Goal: Task Accomplishment & Management: Manage account settings

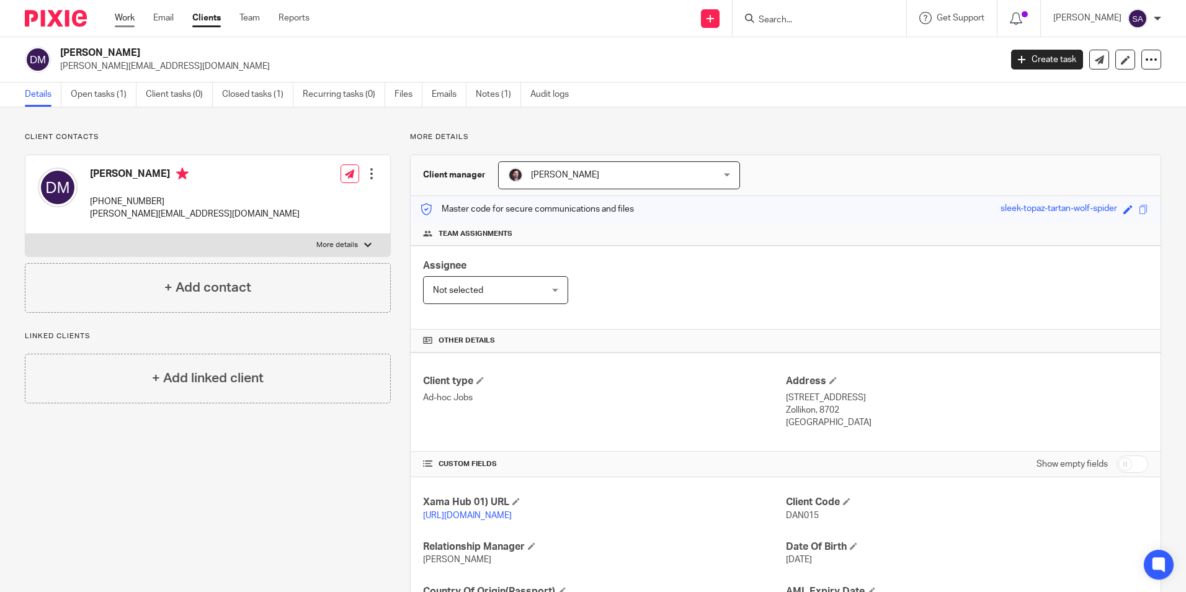
click at [133, 17] on link "Work" at bounding box center [125, 18] width 20 height 12
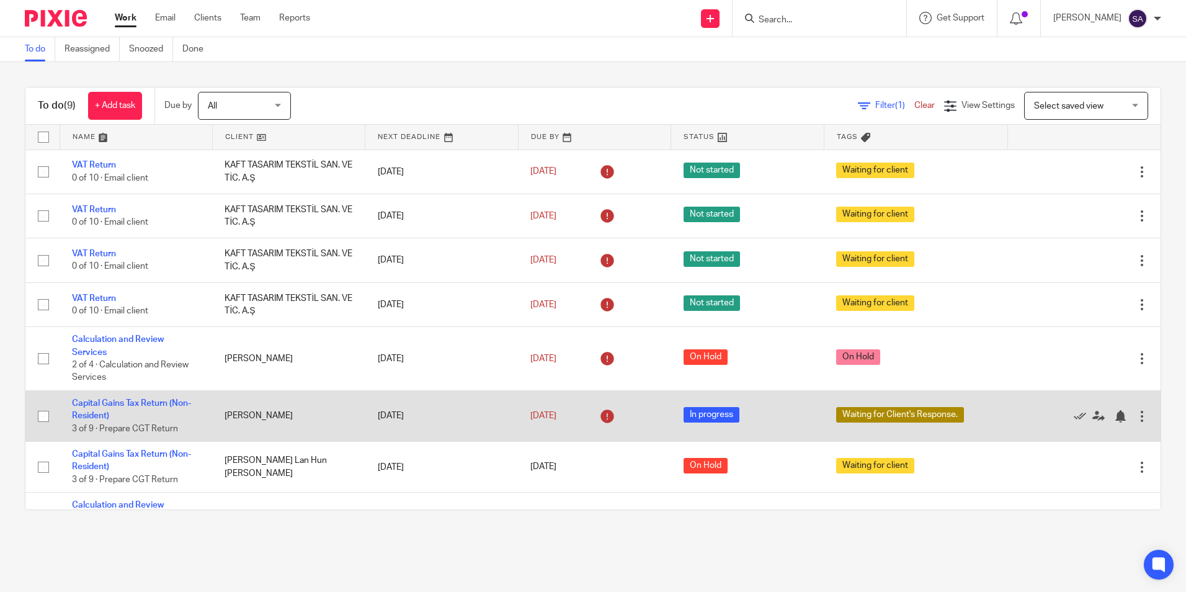
scroll to position [110, 0]
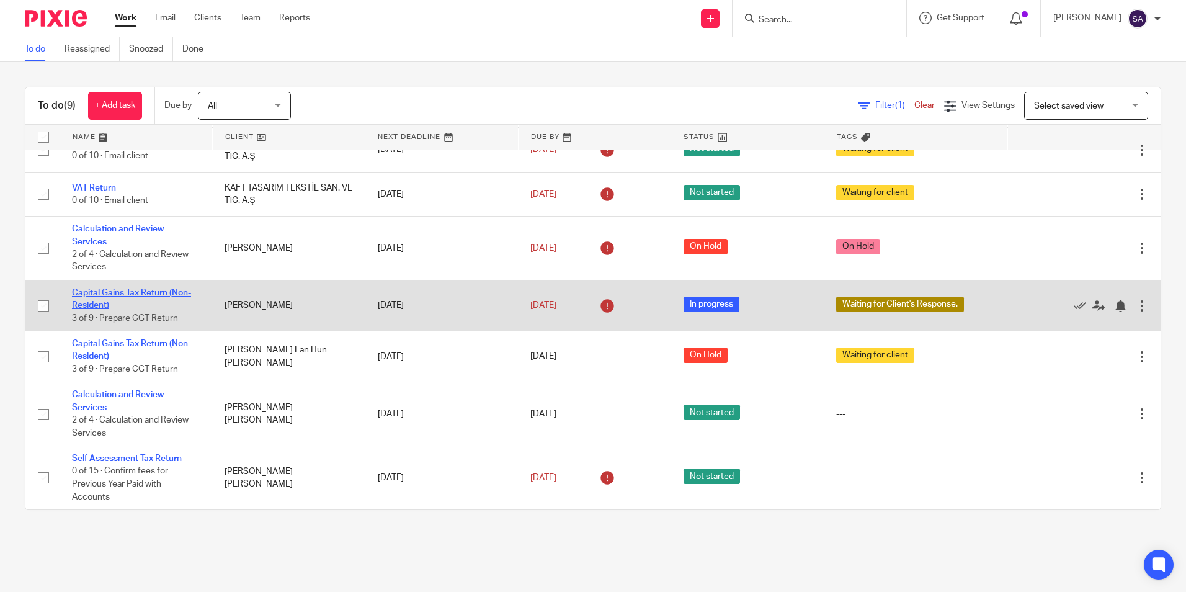
click at [97, 303] on link "Capital Gains Tax Return (Non-Resident)" at bounding box center [131, 298] width 119 height 21
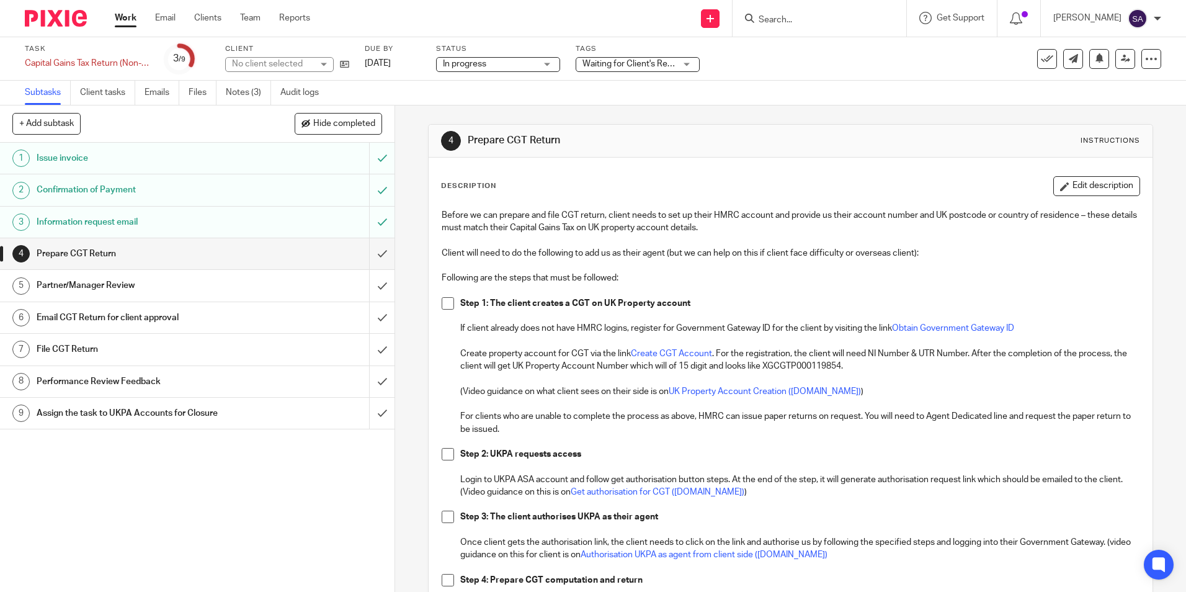
click at [490, 61] on span "In progress" at bounding box center [489, 64] width 93 height 13
click at [640, 63] on span "Waiting for Client's Response." at bounding box center [640, 64] width 115 height 9
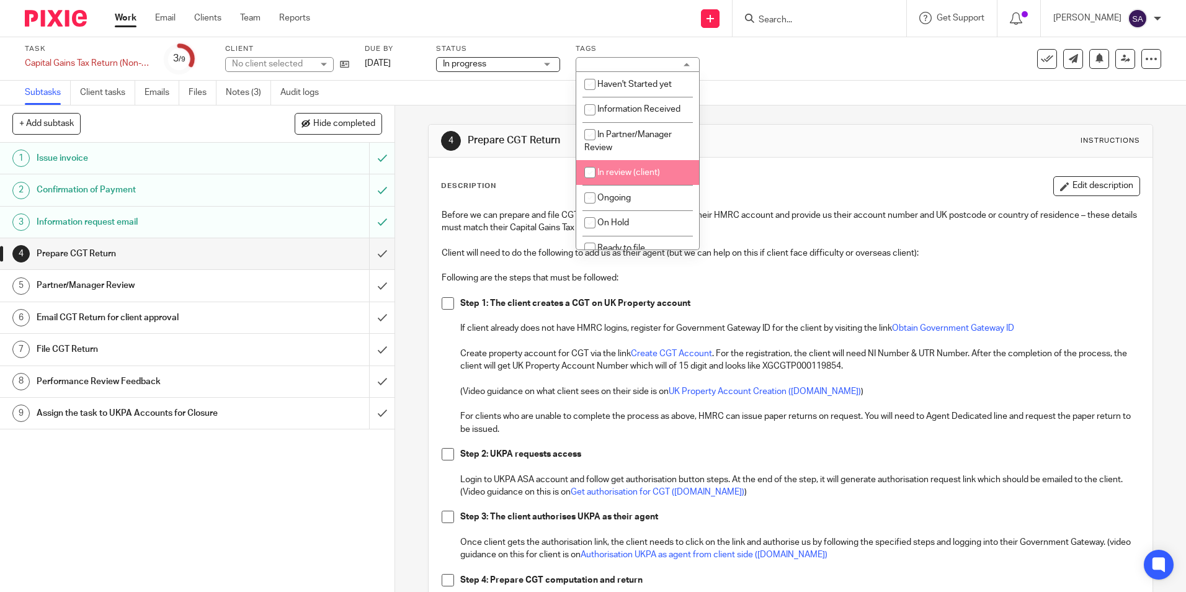
click at [618, 171] on span "In review (client)" at bounding box center [628, 172] width 63 height 9
checkbox input "true"
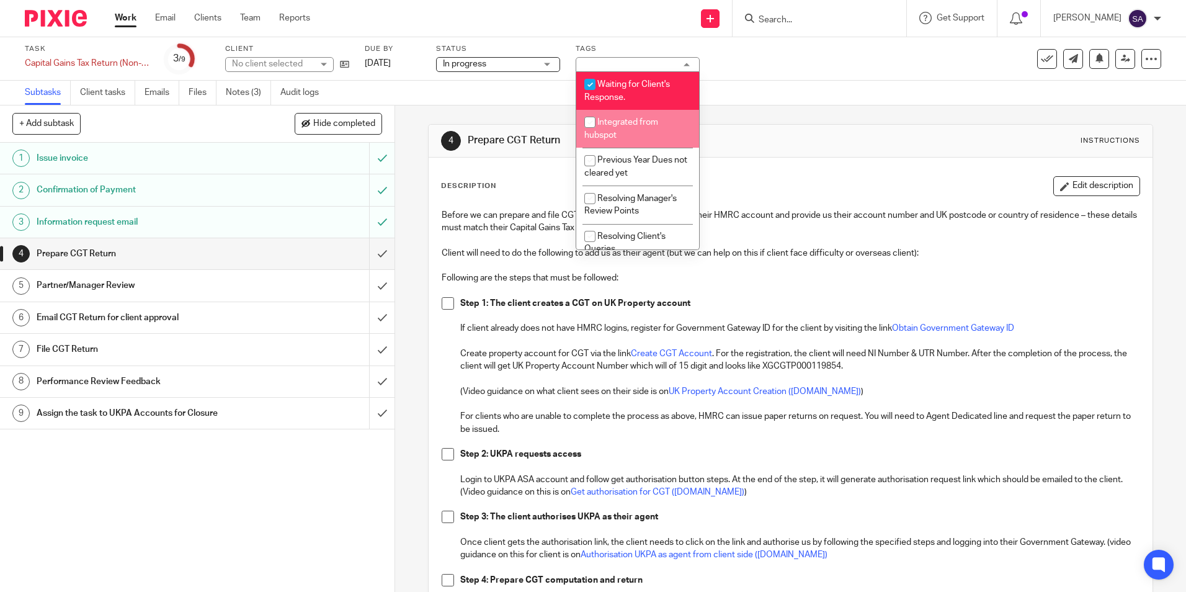
scroll to position [277, 0]
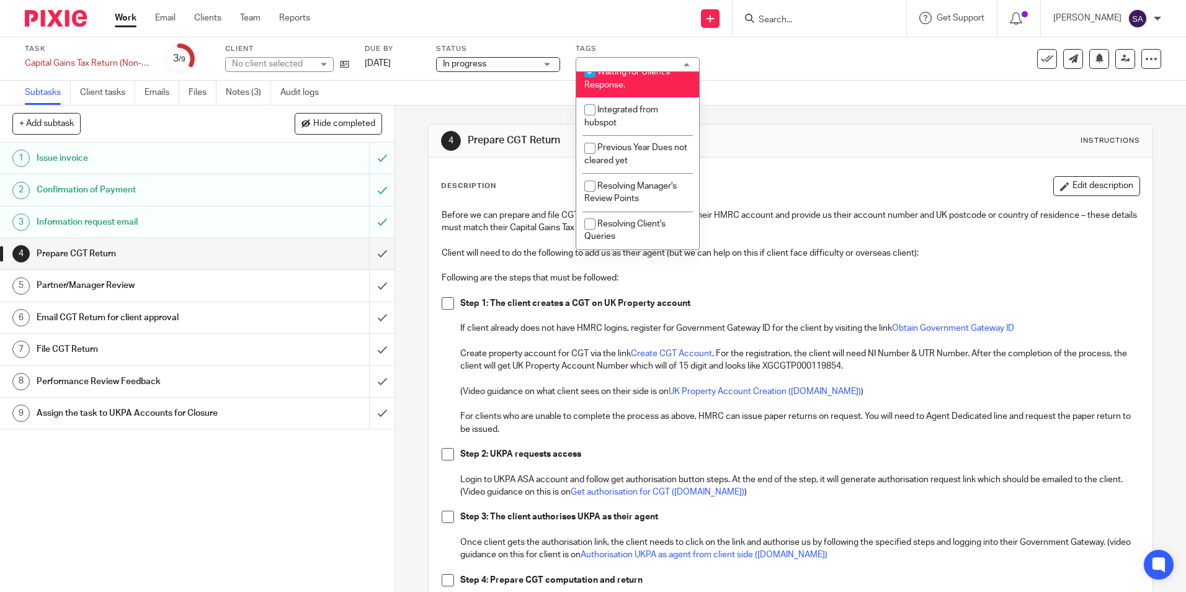
click at [612, 75] on span "Waiting for Client's Response." at bounding box center [627, 79] width 86 height 22
checkbox input "false"
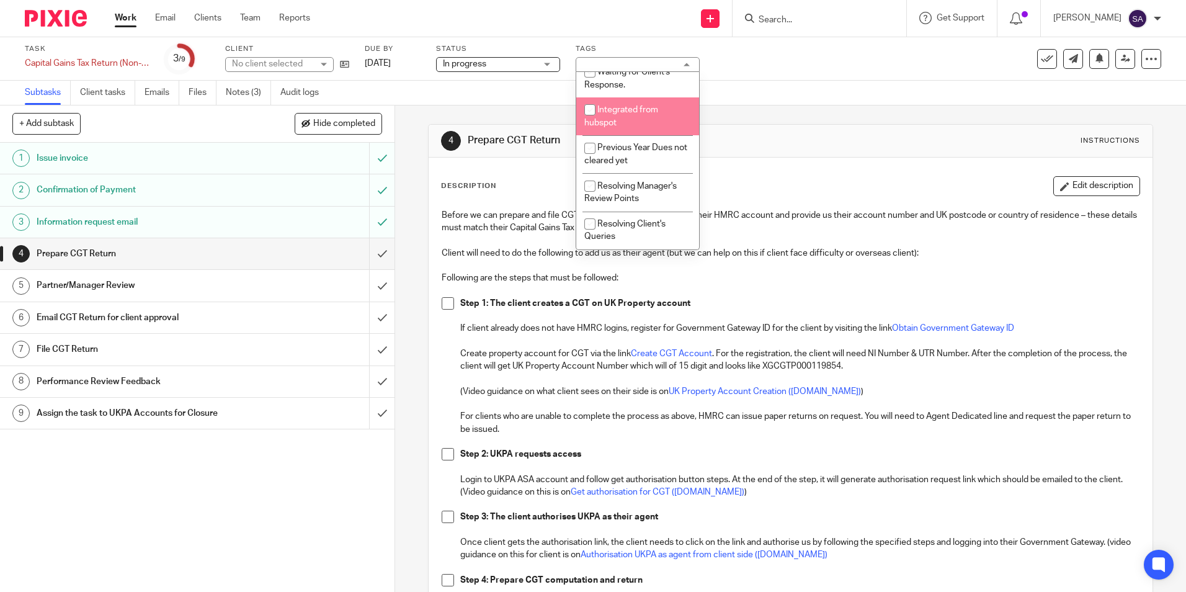
click at [543, 92] on div "Subtasks Client tasks Emails Files Notes (3) Audit logs" at bounding box center [593, 93] width 1186 height 25
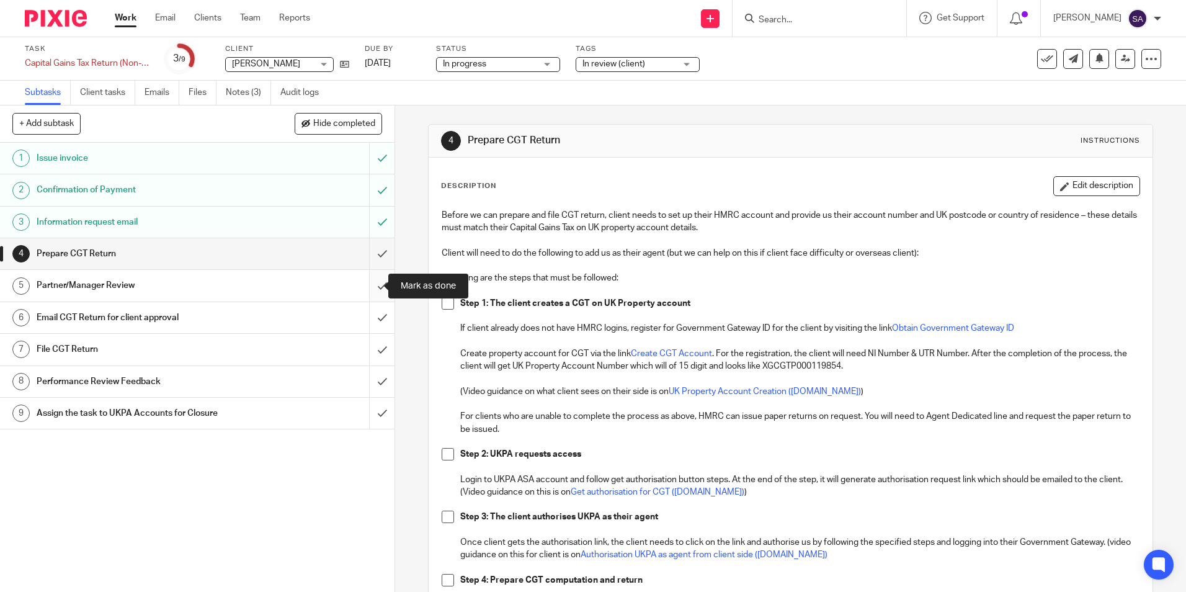
click at [368, 287] on input "submit" at bounding box center [197, 285] width 395 height 31
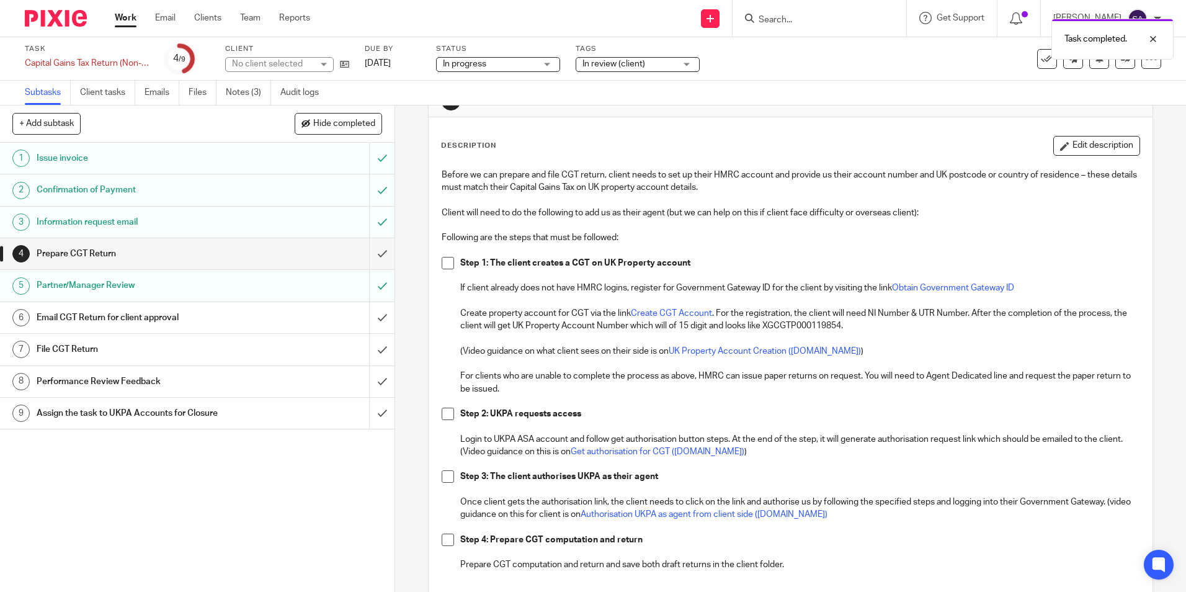
scroll to position [62, 0]
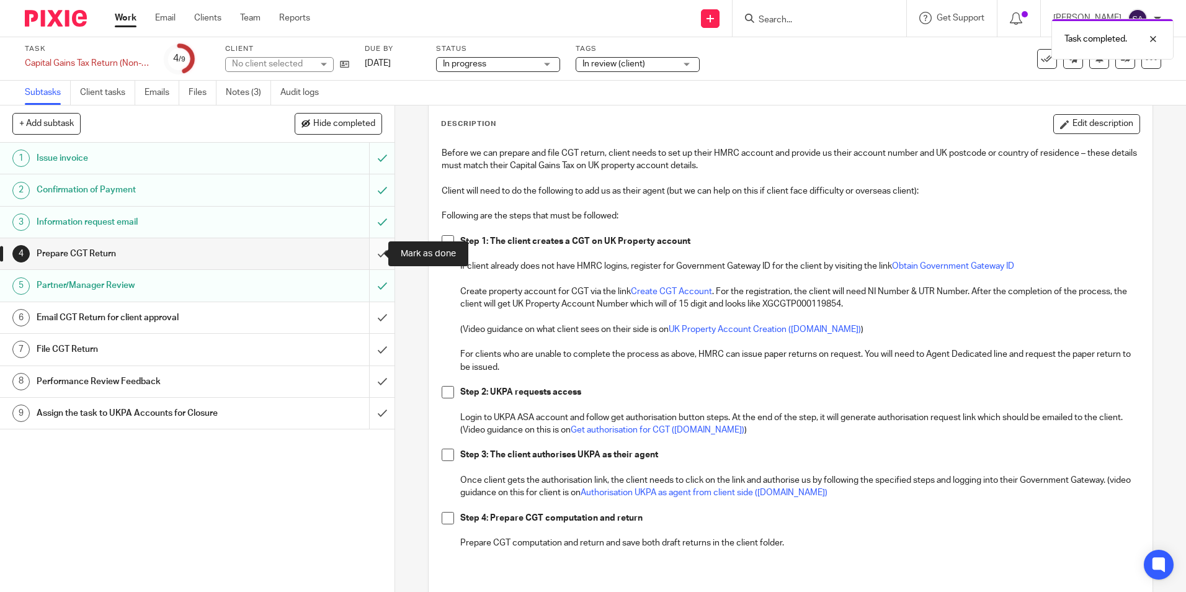
click at [372, 250] on input "submit" at bounding box center [197, 253] width 395 height 31
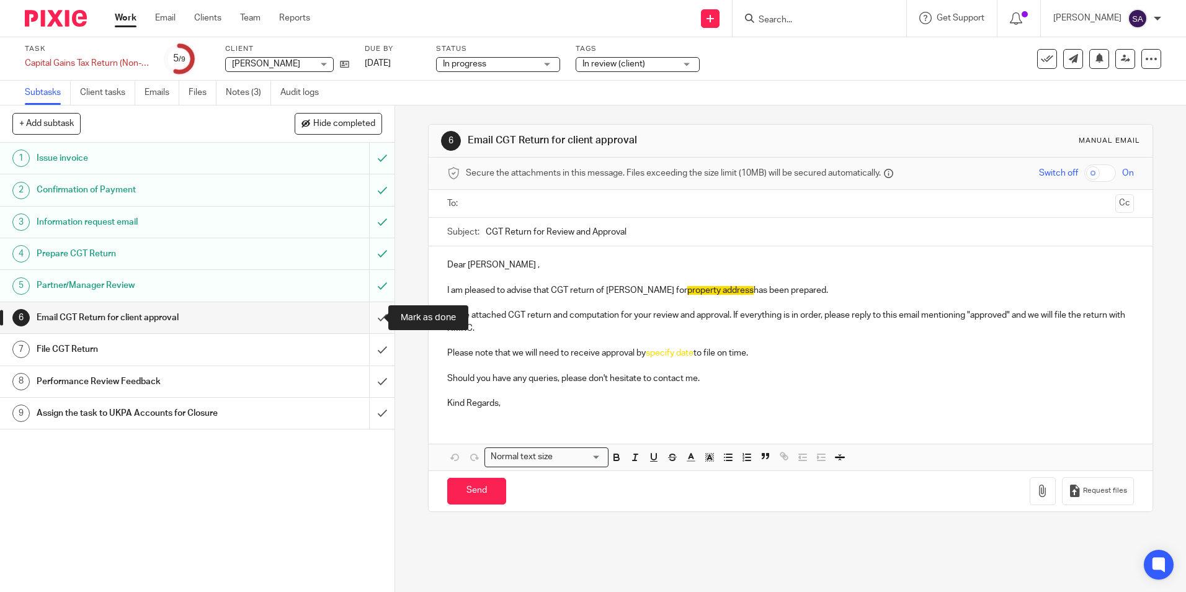
click at [372, 312] on input "submit" at bounding box center [197, 317] width 395 height 31
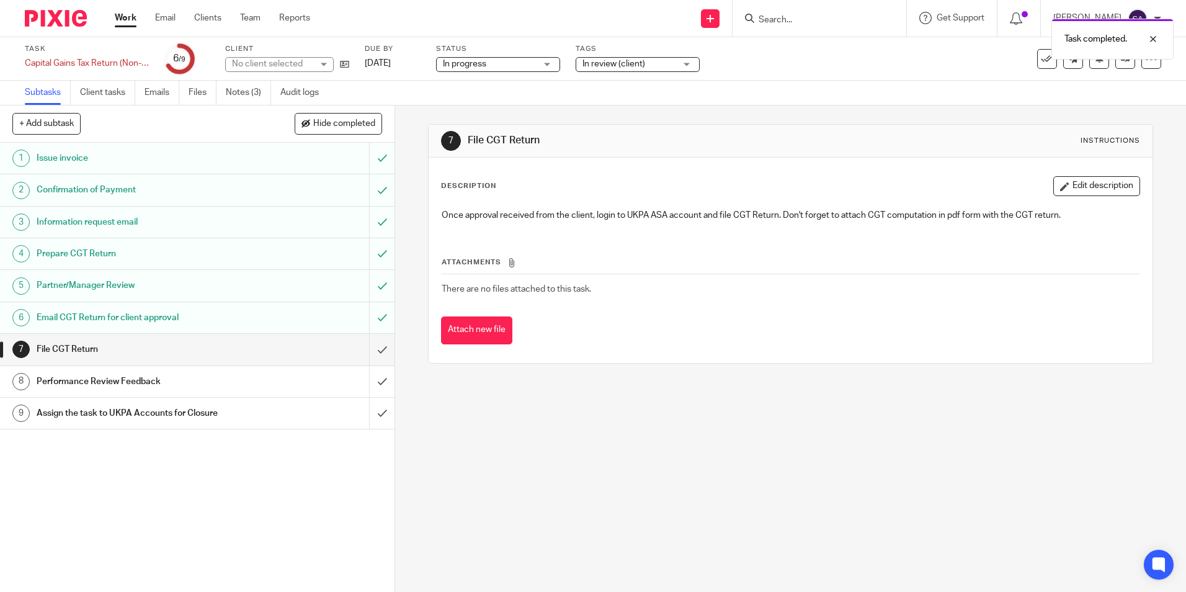
click at [124, 19] on link "Work" at bounding box center [126, 18] width 22 height 12
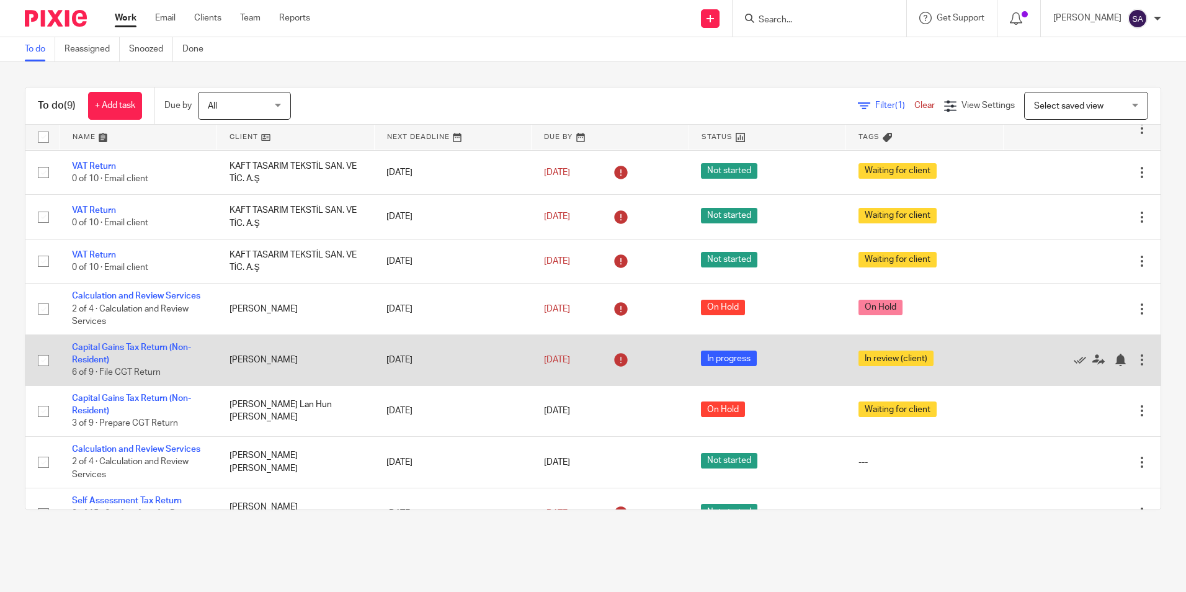
scroll to position [110, 0]
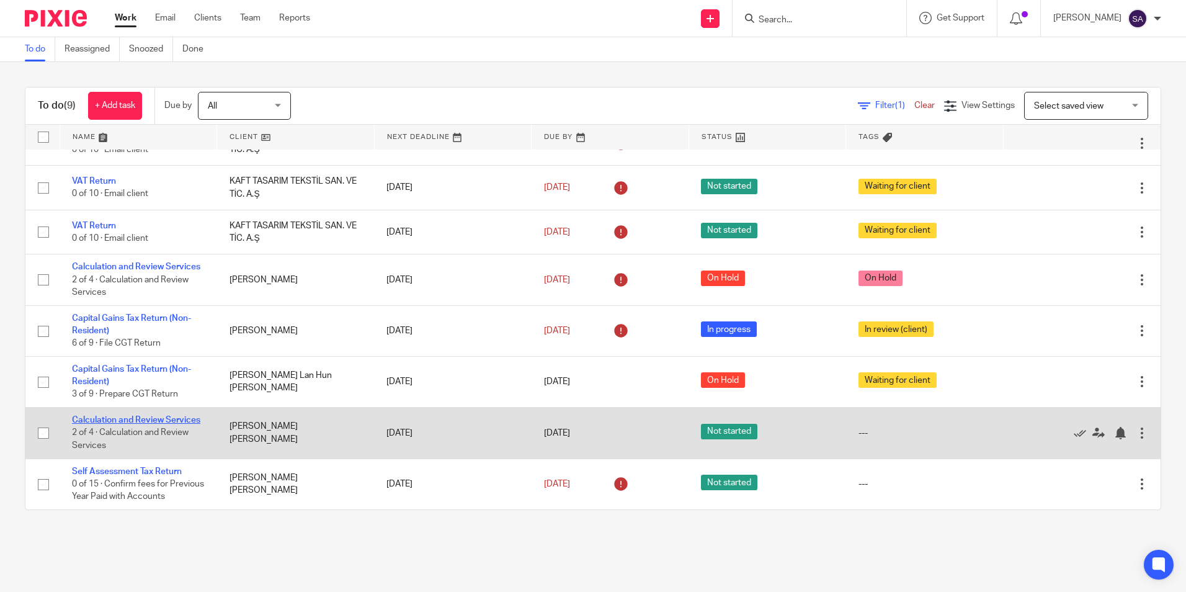
drag, startPoint x: 90, startPoint y: 394, endPoint x: 102, endPoint y: 393, distance: 12.4
click at [91, 416] on link "Calculation and Review Services" at bounding box center [136, 420] width 128 height 9
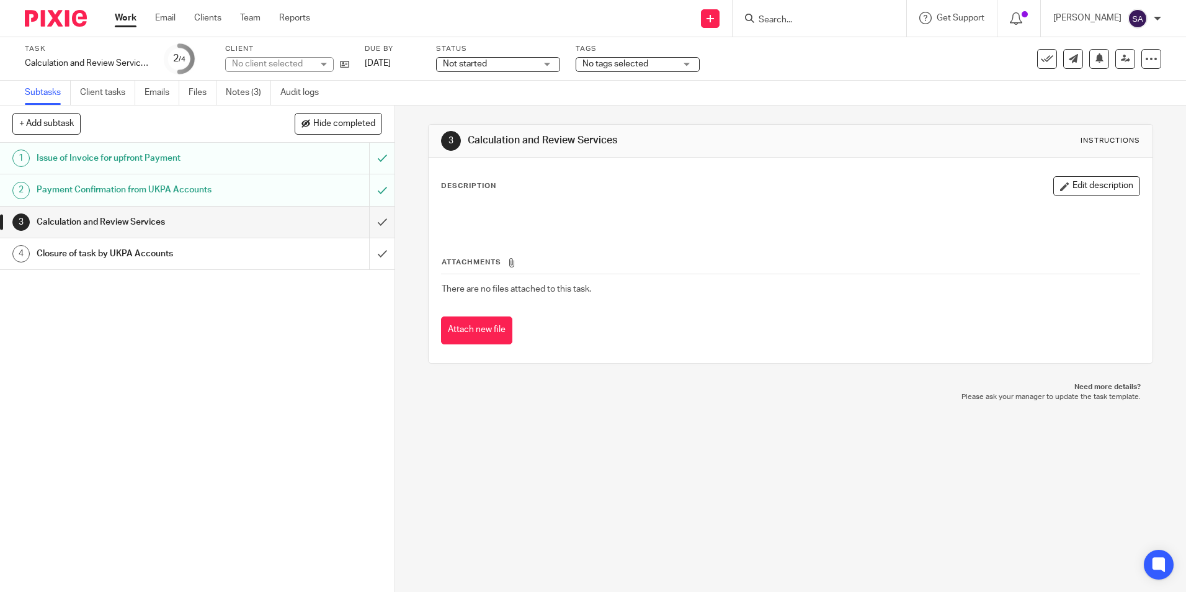
click at [532, 66] on span "Not started" at bounding box center [489, 64] width 93 height 13
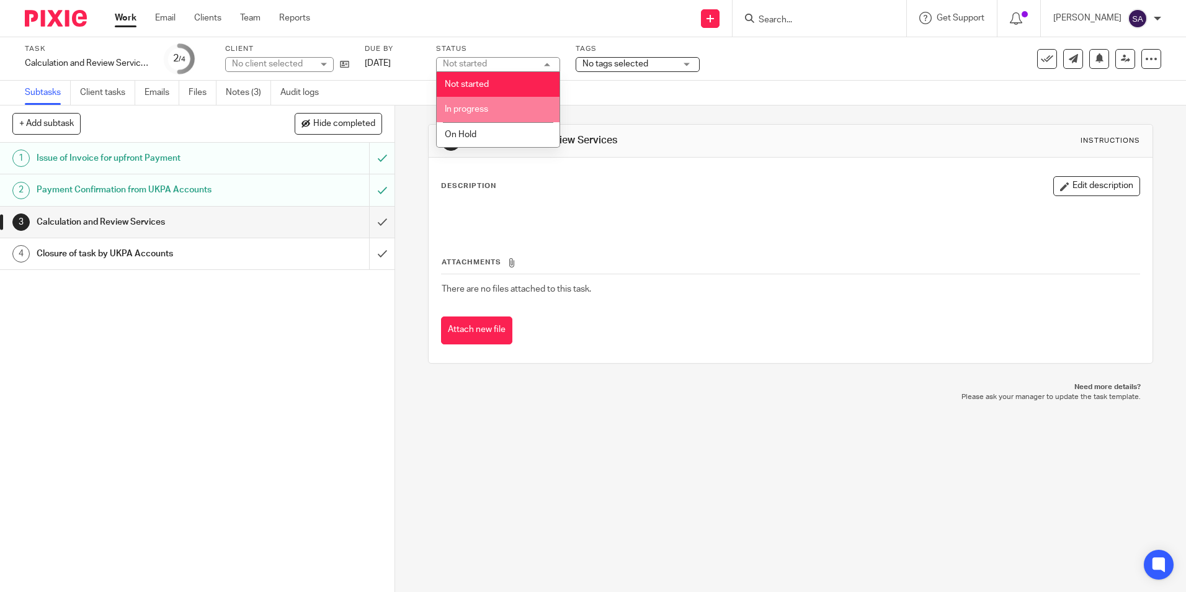
click at [497, 107] on li "In progress" at bounding box center [498, 109] width 123 height 25
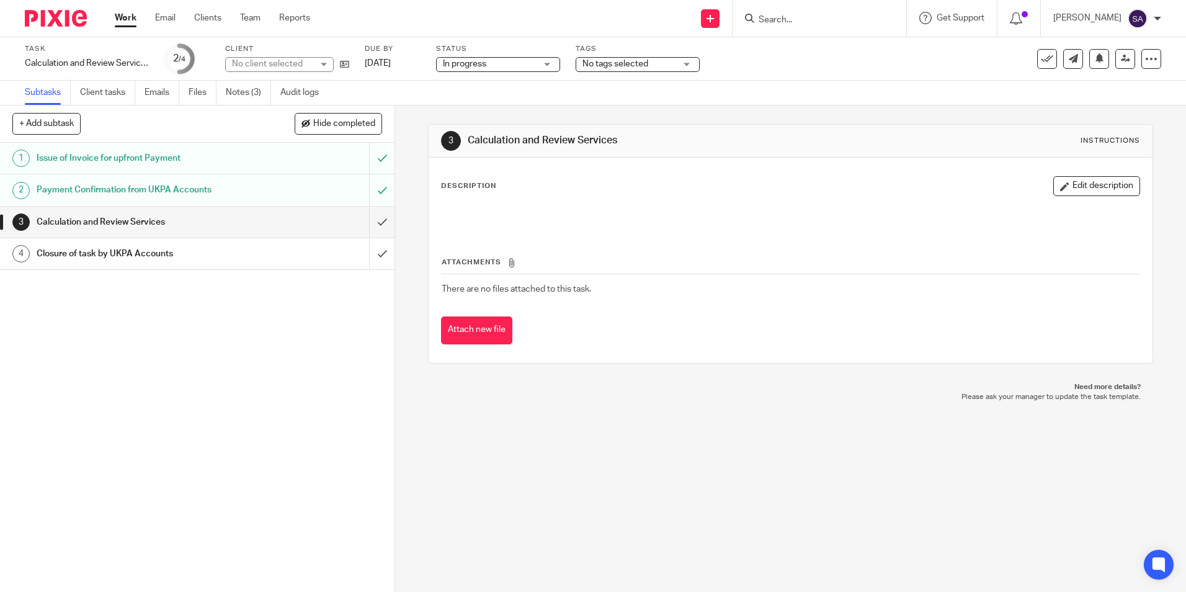
click at [620, 61] on span "No tags selected" at bounding box center [616, 64] width 66 height 9
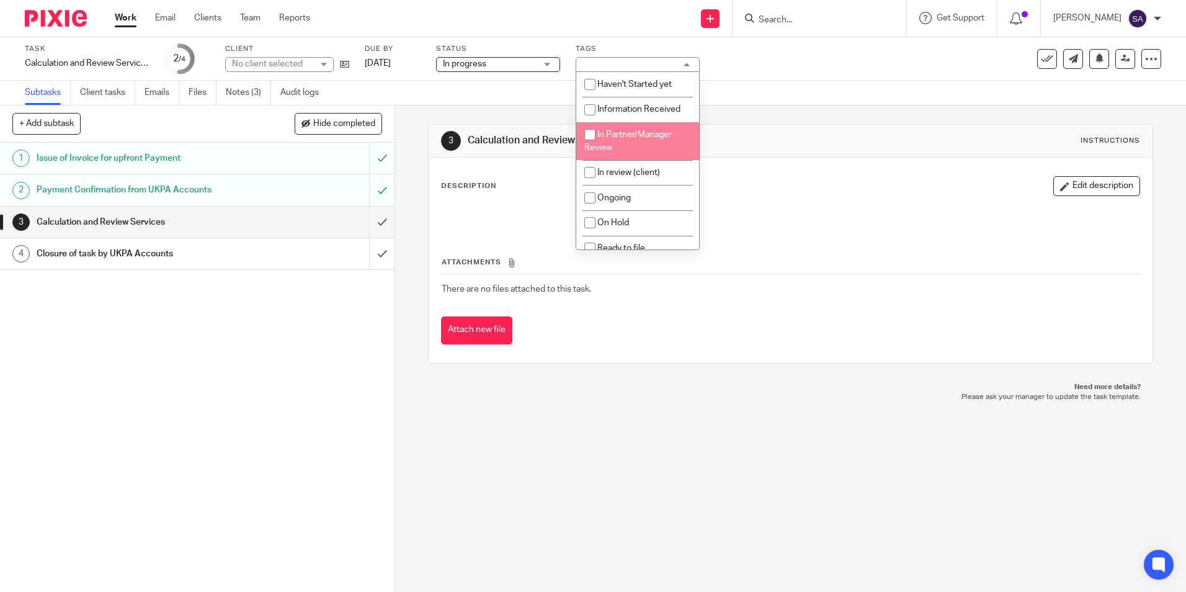
click at [607, 130] on span "In Partner/Manager Review" at bounding box center [627, 141] width 87 height 22
checkbox input "true"
click at [522, 89] on div "Subtasks Client tasks Emails Files Notes (3) Audit logs" at bounding box center [593, 93] width 1186 height 25
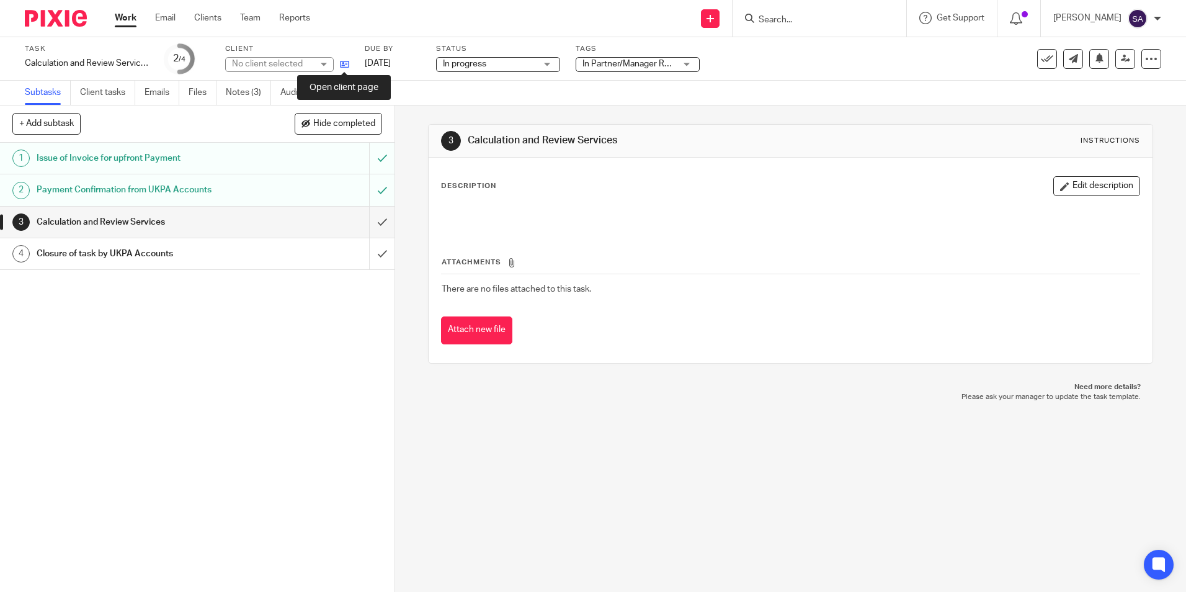
click at [345, 62] on icon at bounding box center [344, 64] width 9 height 9
